Goal: Task Accomplishment & Management: Manage account settings

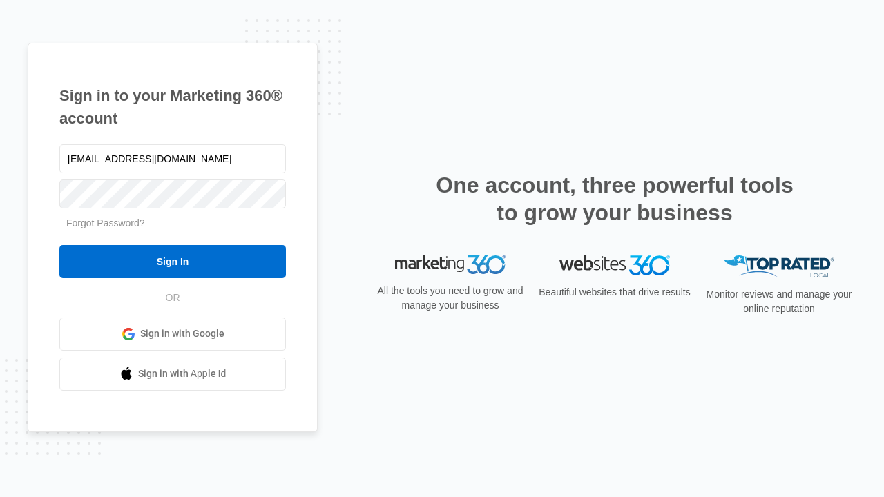
type input "[EMAIL_ADDRESS][DOMAIN_NAME]"
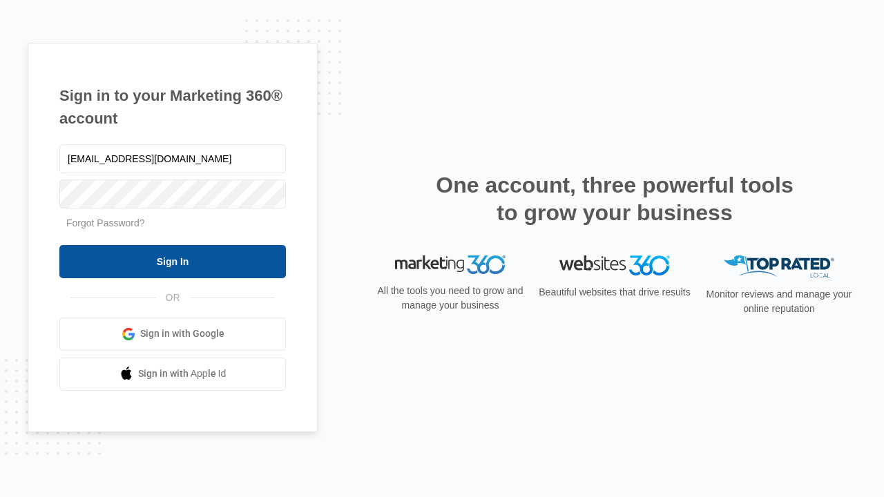
click at [173, 261] on input "Sign In" at bounding box center [172, 261] width 226 height 33
